Goal: Navigation & Orientation: Understand site structure

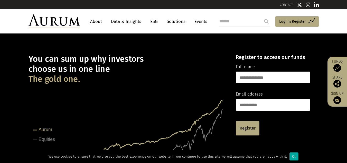
click at [98, 23] on link "About" at bounding box center [96, 22] width 17 height 10
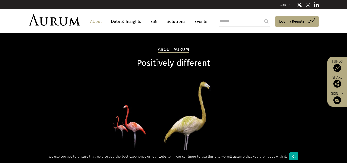
click at [101, 20] on link "About" at bounding box center [96, 22] width 17 height 10
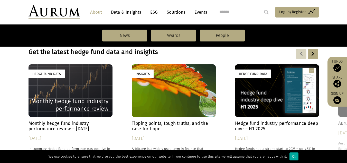
scroll to position [334, 0]
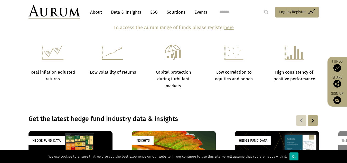
scroll to position [411, 0]
